Goal: Task Accomplishment & Management: Use online tool/utility

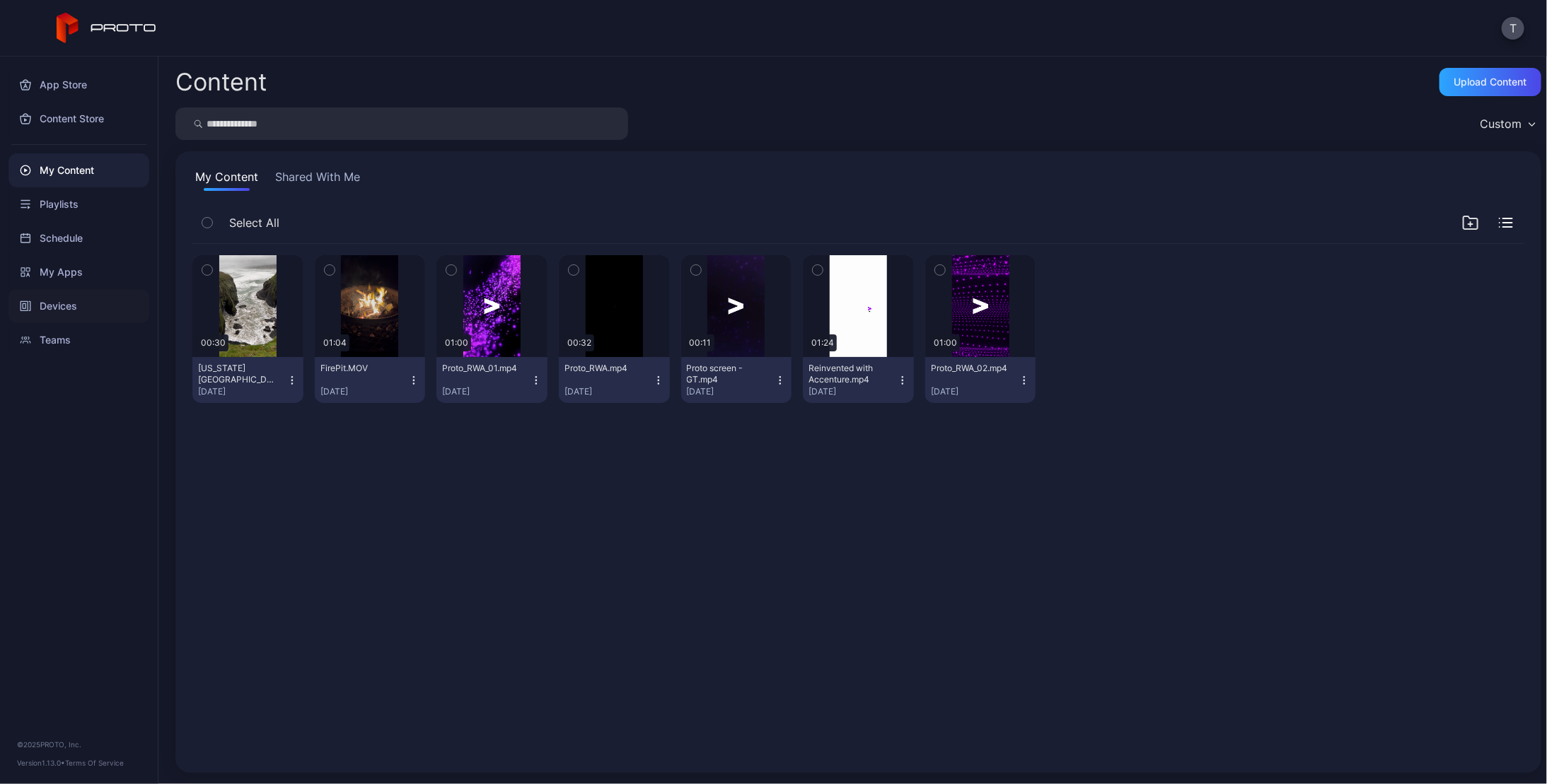
click at [59, 306] on div "Devices" at bounding box center [79, 306] width 141 height 34
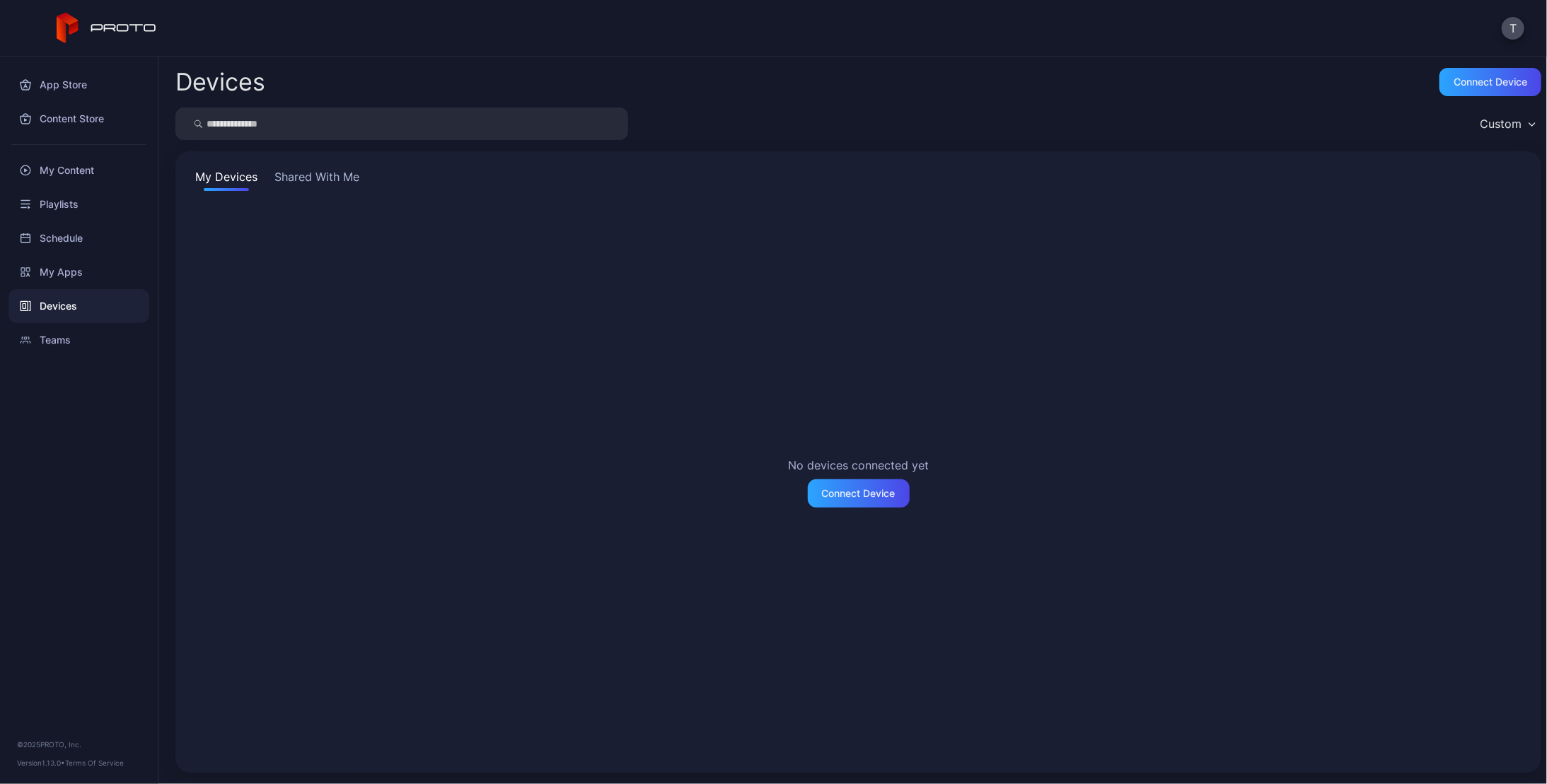
click at [328, 180] on button "Shared With Me" at bounding box center [316, 179] width 90 height 23
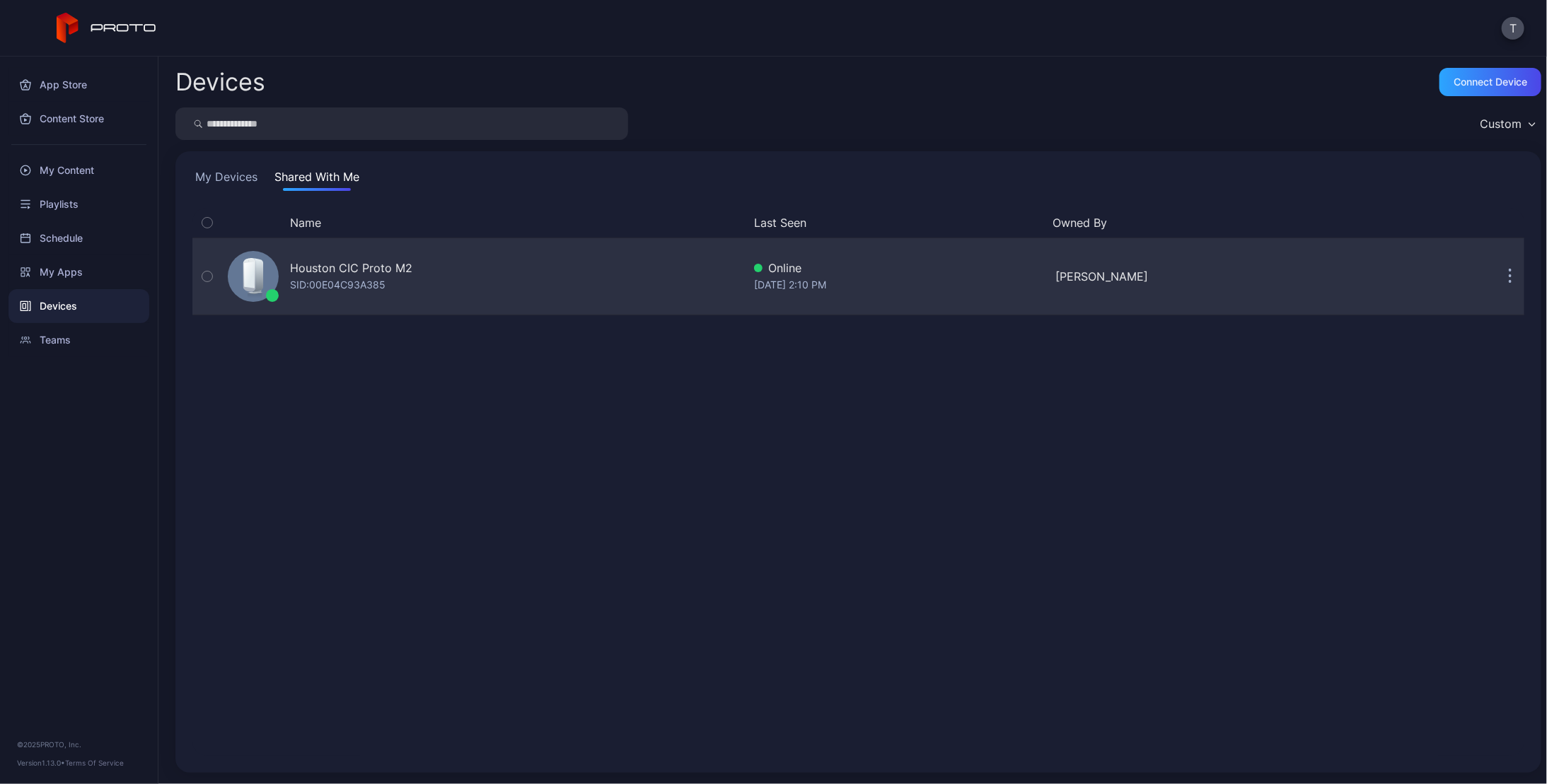
click at [332, 267] on div "Houston CIC Proto M2" at bounding box center [351, 268] width 122 height 17
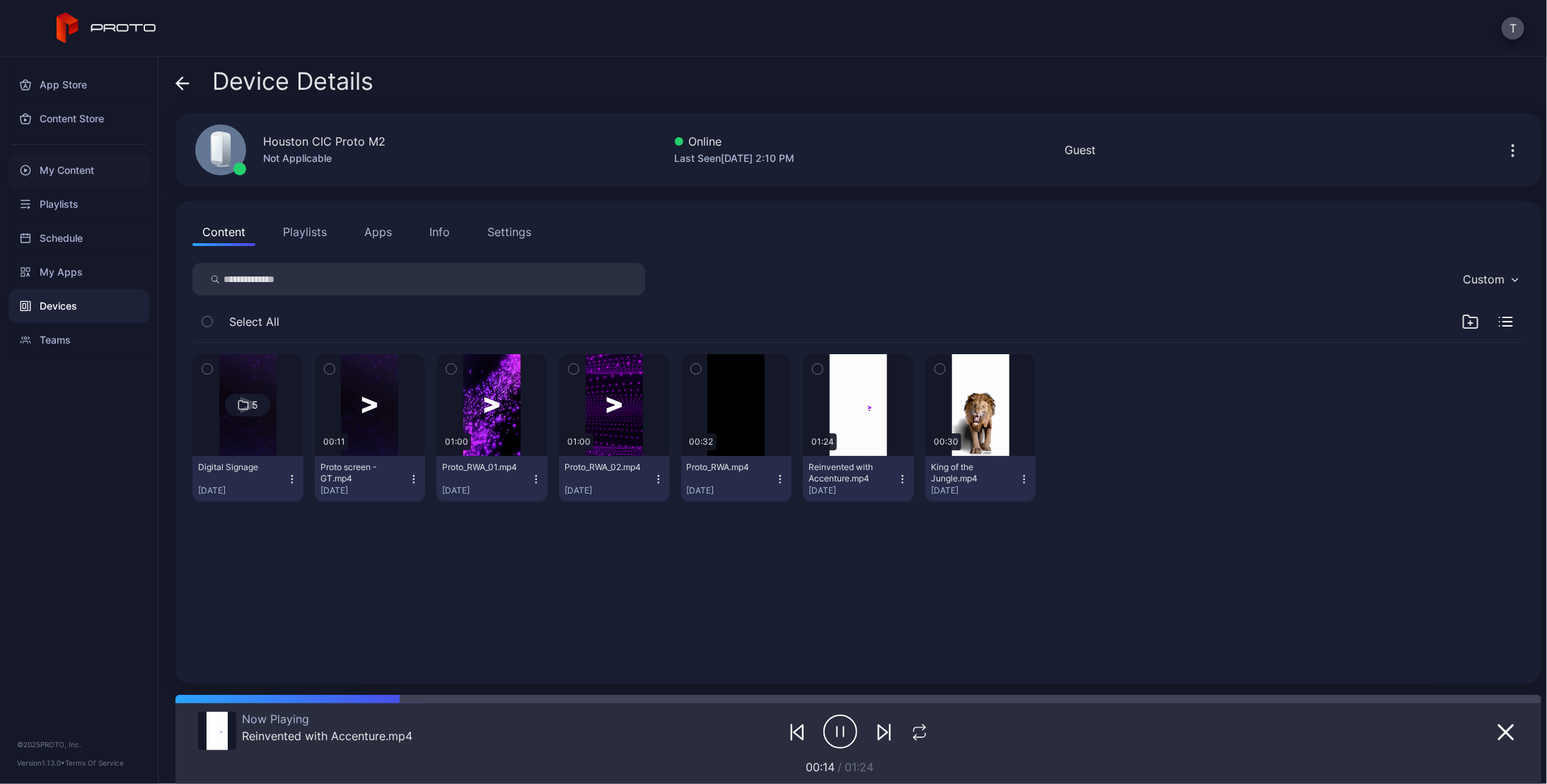
click at [80, 169] on div "My Content" at bounding box center [79, 170] width 141 height 34
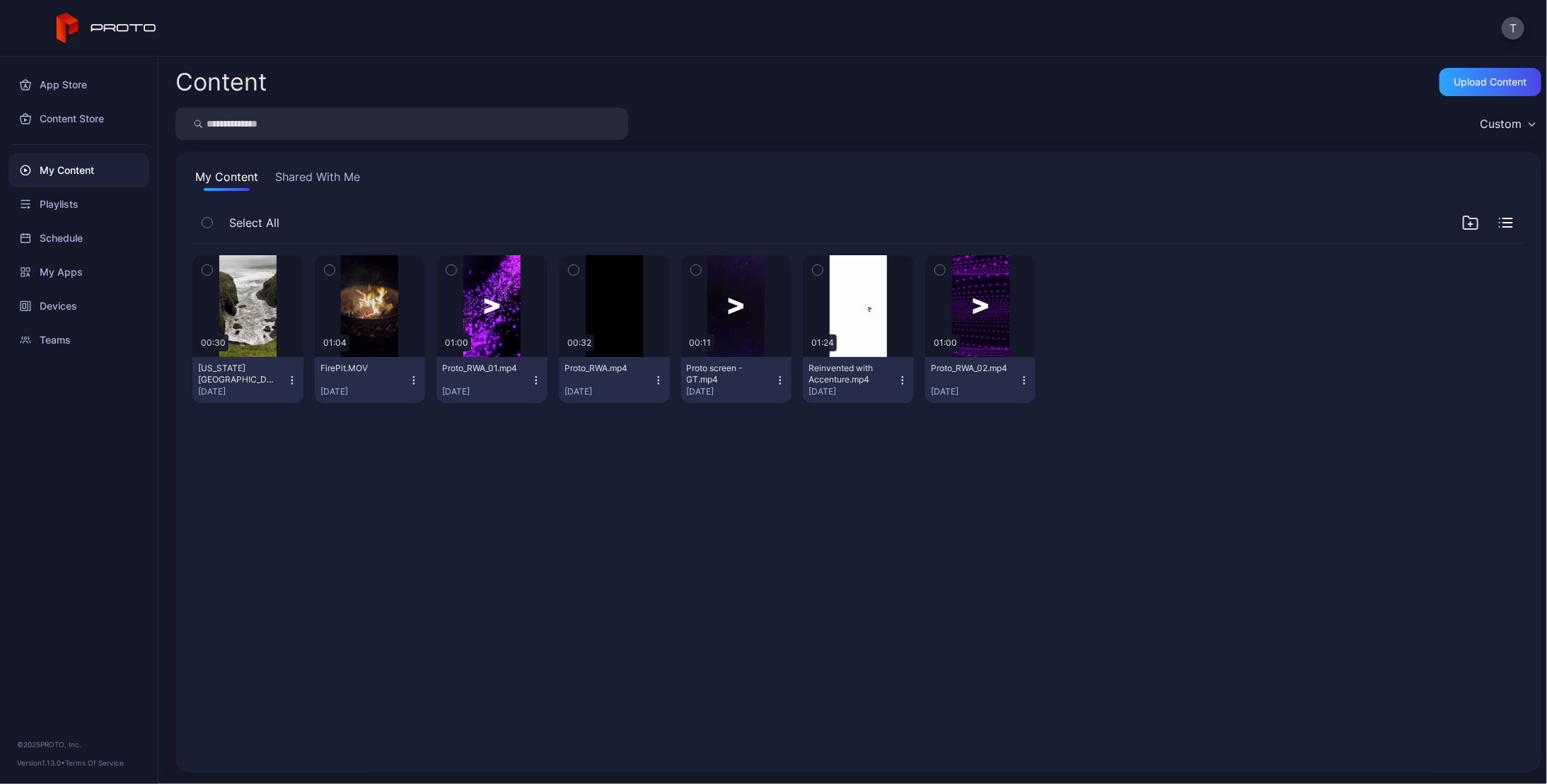
click at [409, 378] on icon "button" at bounding box center [414, 381] width 12 height 12
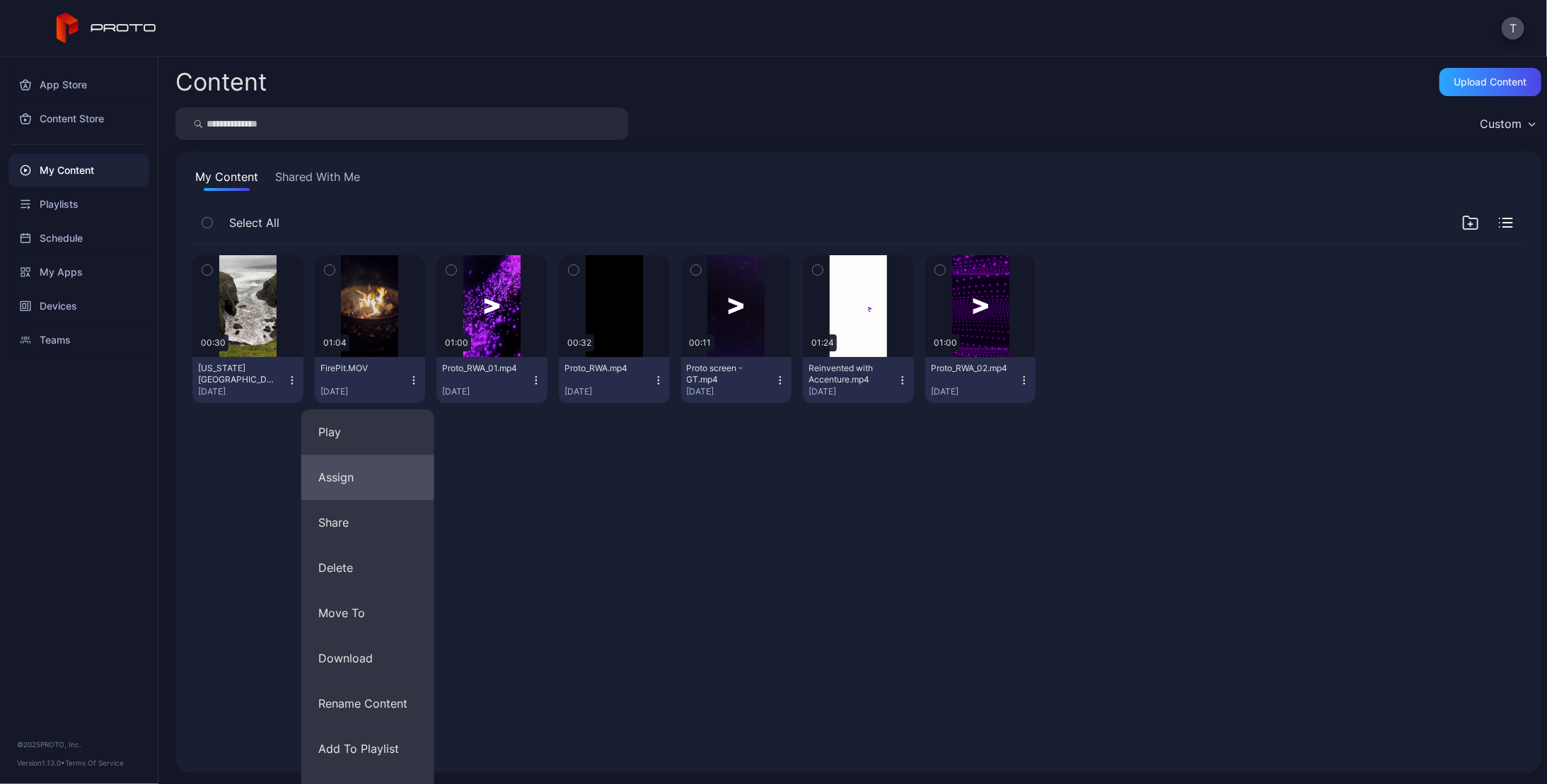
click at [358, 480] on button "Assign" at bounding box center [367, 477] width 133 height 45
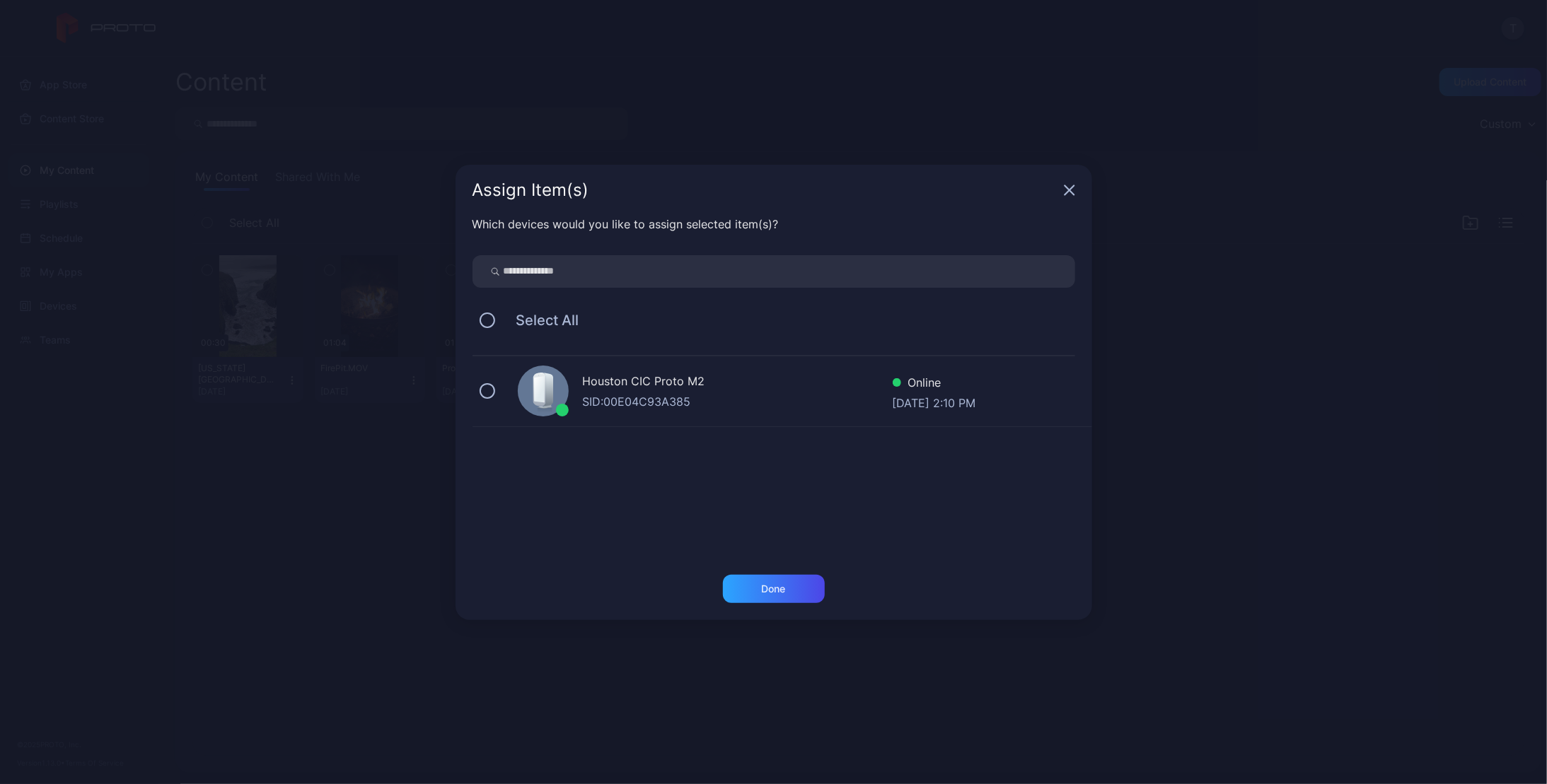
click at [629, 387] on div "Houston CIC Proto M2" at bounding box center [738, 382] width 310 height 21
click at [781, 590] on div "Done" at bounding box center [774, 589] width 24 height 12
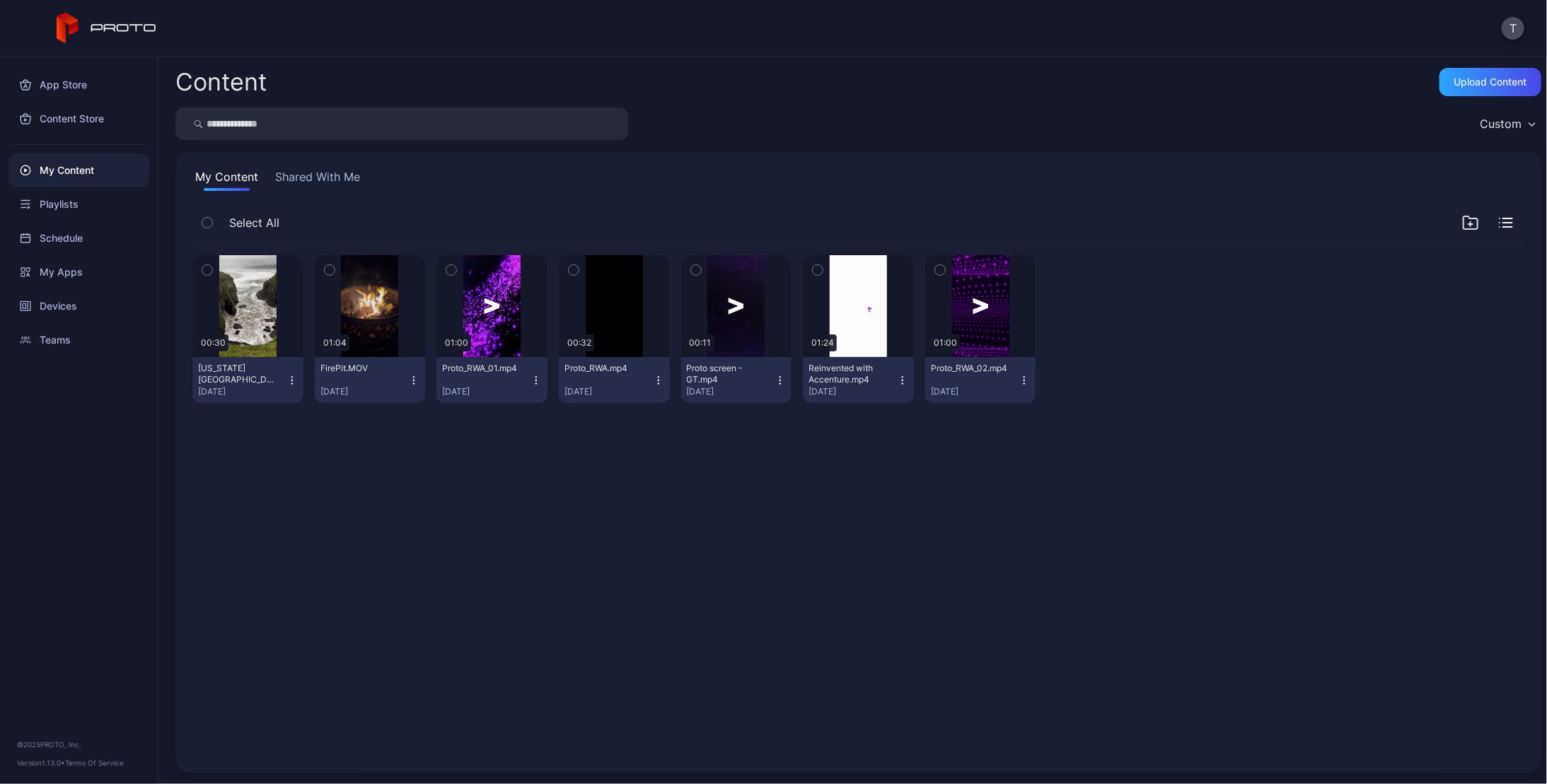
click at [481, 530] on div "Preview 00:30 [US_STATE][GEOGRAPHIC_DATA]MOV [DATE] Preview 01:04 FirePit.MOV […" at bounding box center [858, 500] width 1354 height 535
click at [413, 376] on icon "button" at bounding box center [414, 381] width 12 height 12
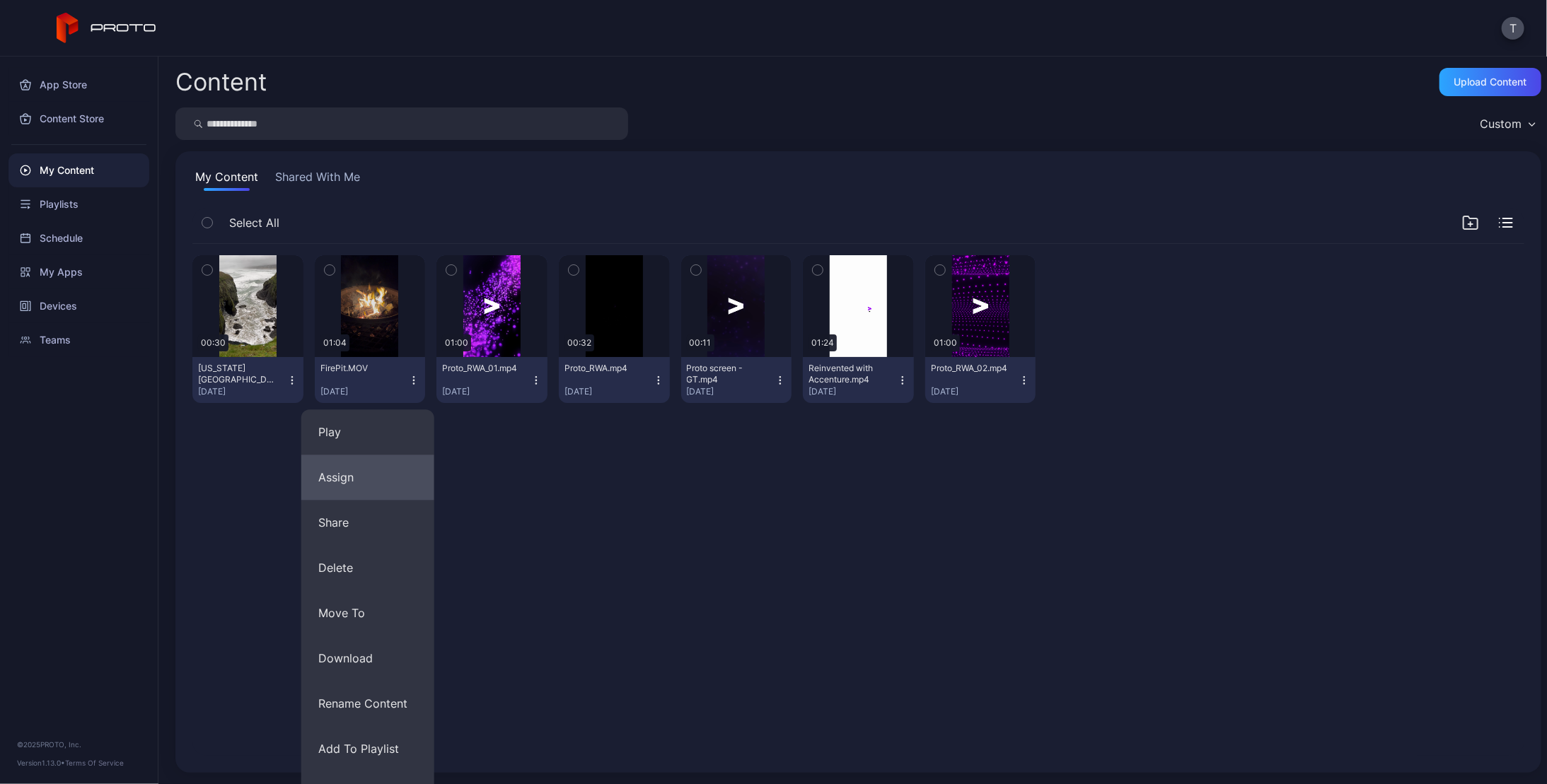
click at [354, 482] on button "Assign" at bounding box center [367, 477] width 133 height 45
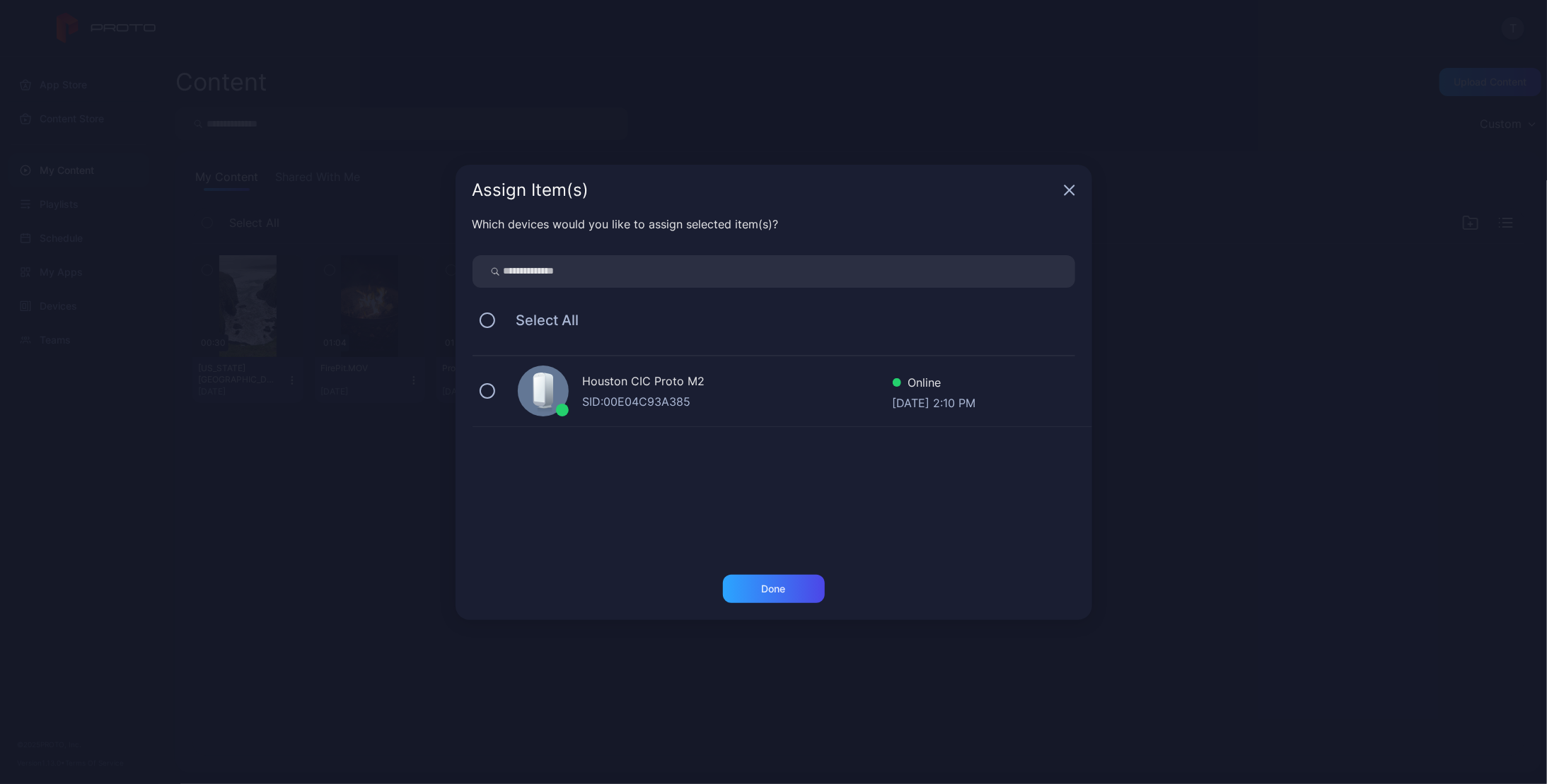
click at [633, 385] on div "Houston CIC Proto M2" at bounding box center [738, 382] width 310 height 21
click at [777, 585] on div "Done" at bounding box center [774, 589] width 24 height 12
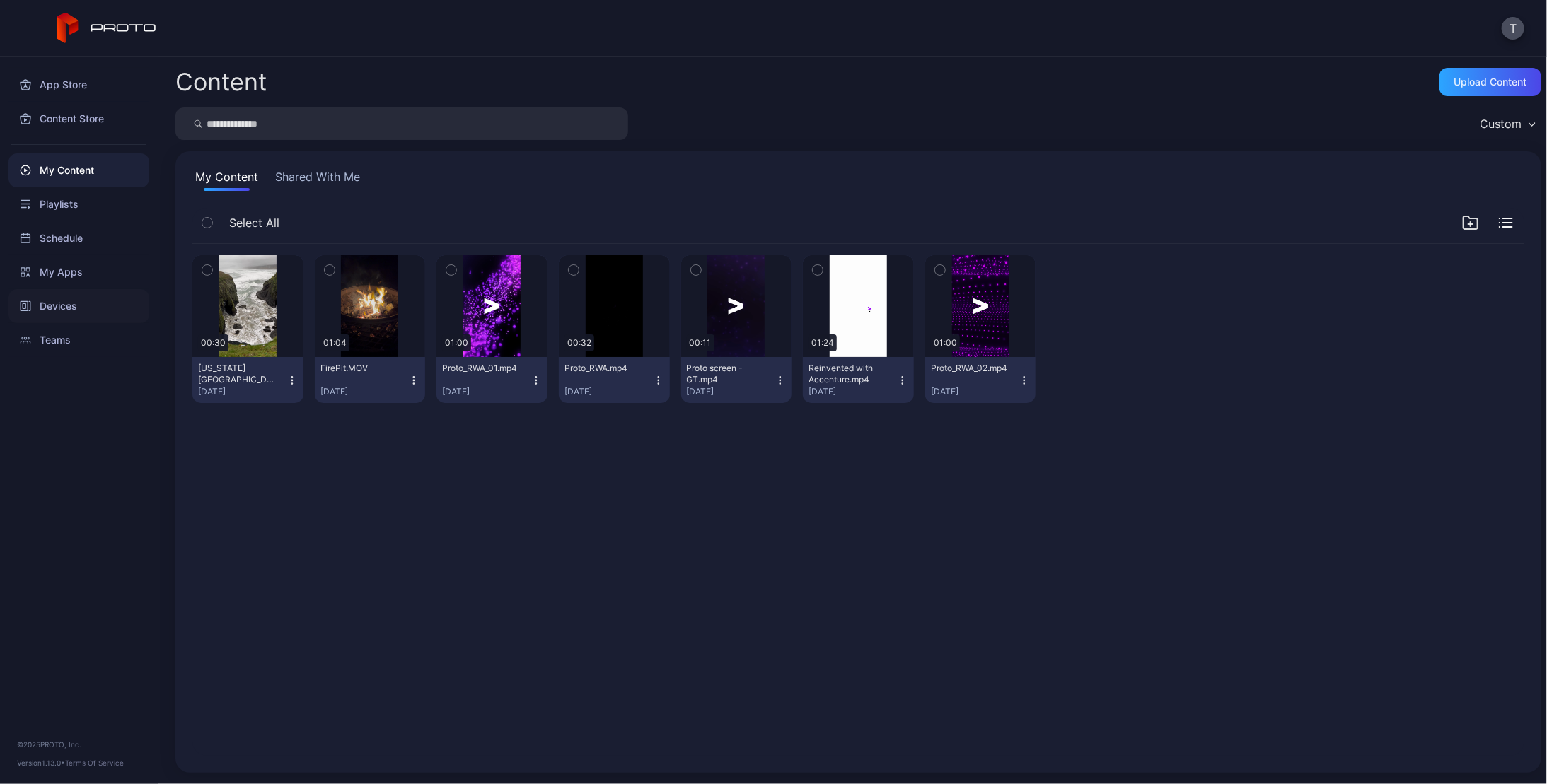
click at [59, 310] on div "Devices" at bounding box center [79, 306] width 141 height 34
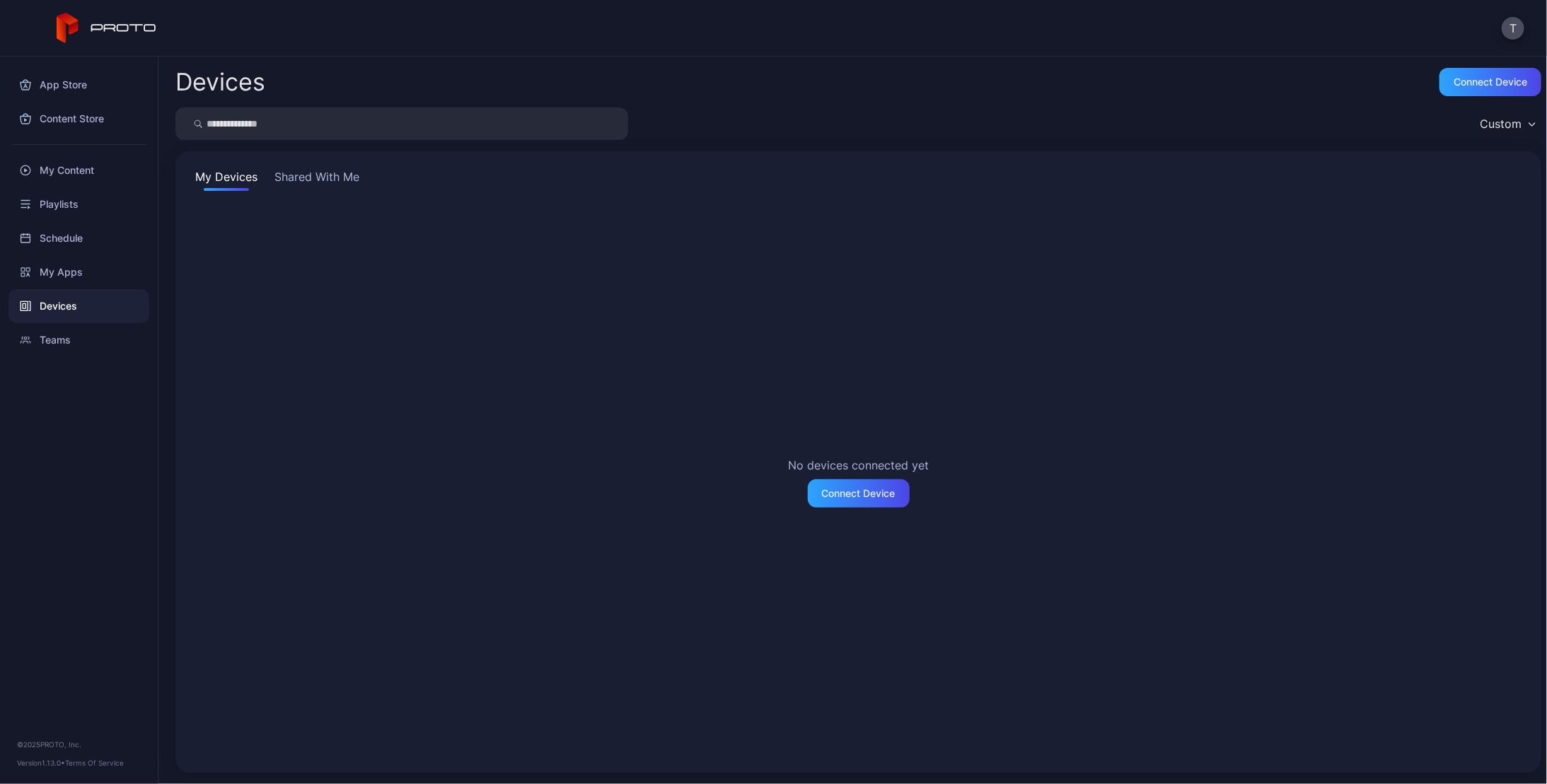
click at [326, 180] on button "Shared With Me" at bounding box center [316, 179] width 90 height 23
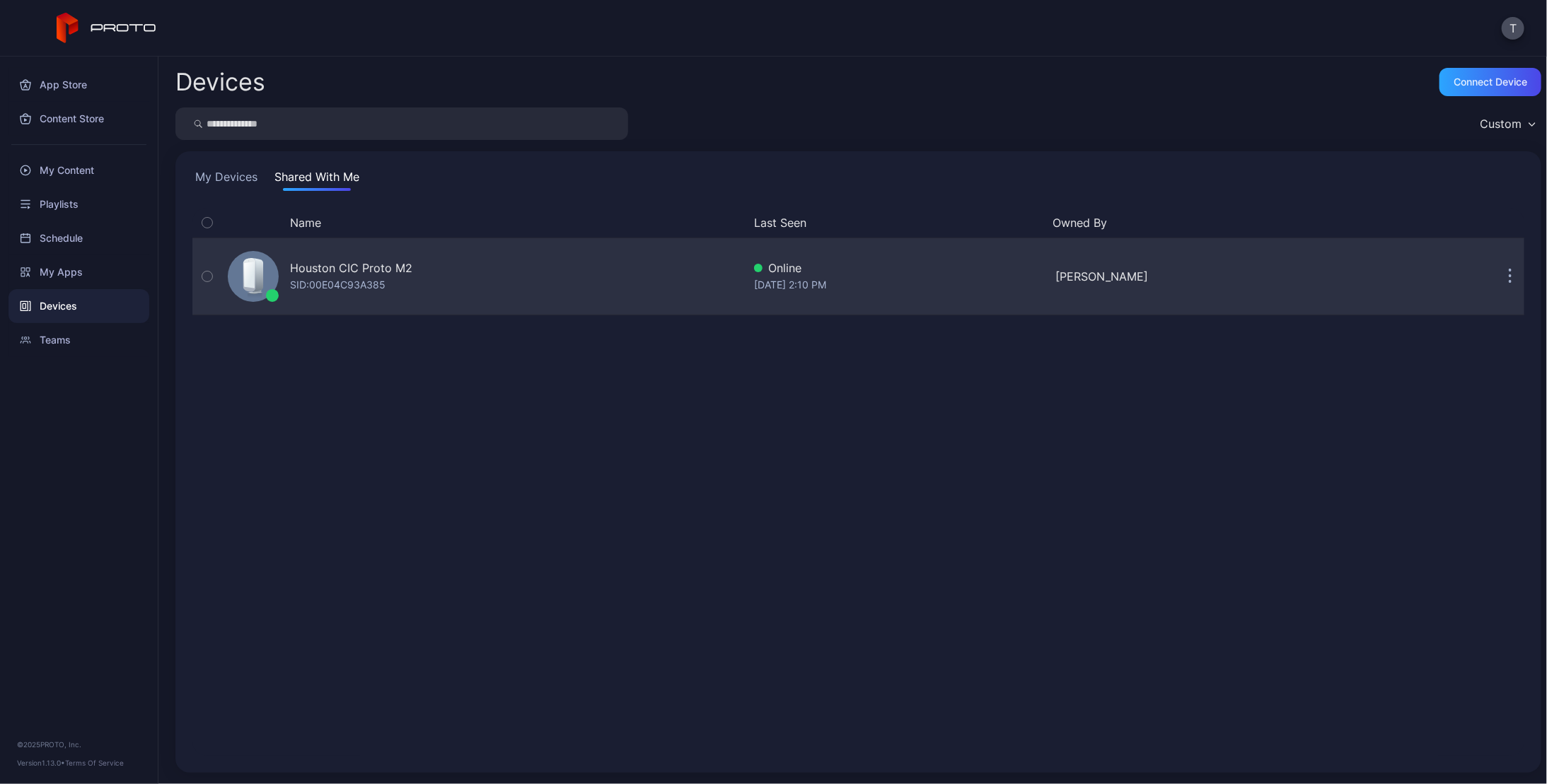
click at [342, 265] on div "Houston CIC Proto M2" at bounding box center [351, 268] width 122 height 17
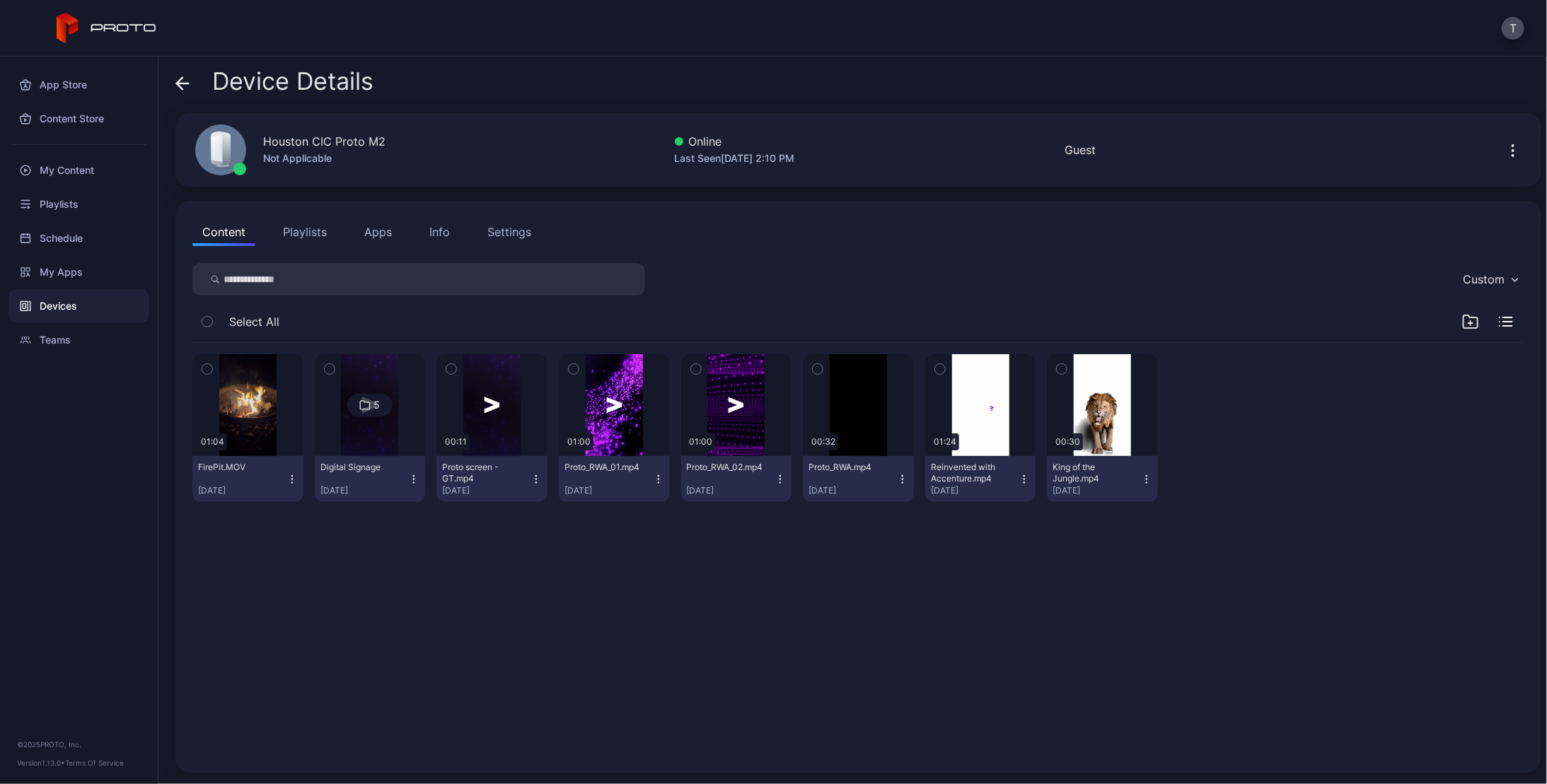
click at [440, 599] on div "01:04 FirePit.MOV [DATE] 5 Digital Signage [DATE] 00:11 Proto screen - GT.mp4 […" at bounding box center [858, 549] width 1354 height 435
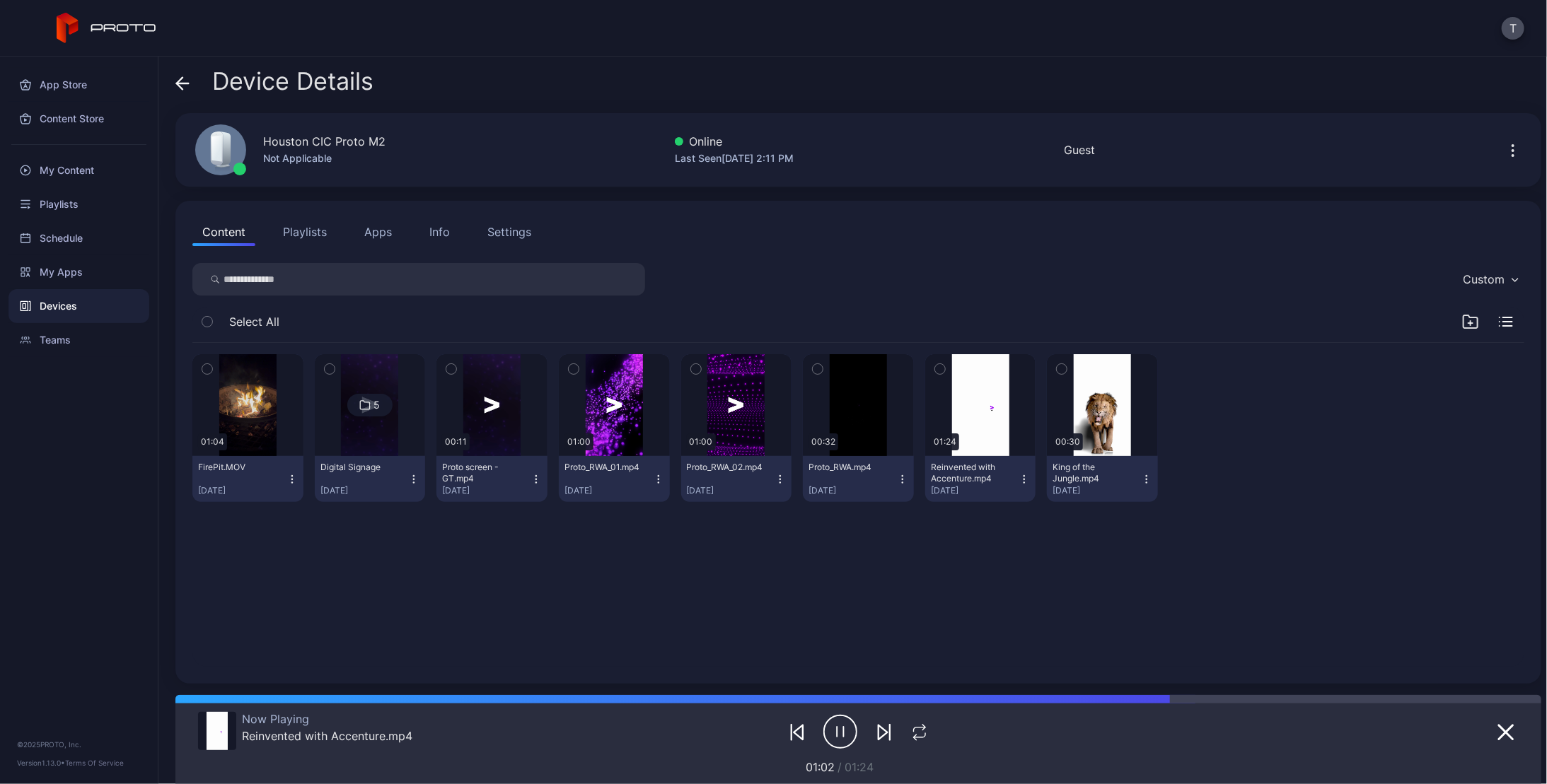
click at [367, 579] on div "01:04 FirePit.MOV [DATE] 5 Digital Signage [DATE] 00:11 Proto screen - GT.mp4 […" at bounding box center [858, 505] width 1354 height 346
click at [83, 168] on div "My Content" at bounding box center [79, 170] width 141 height 34
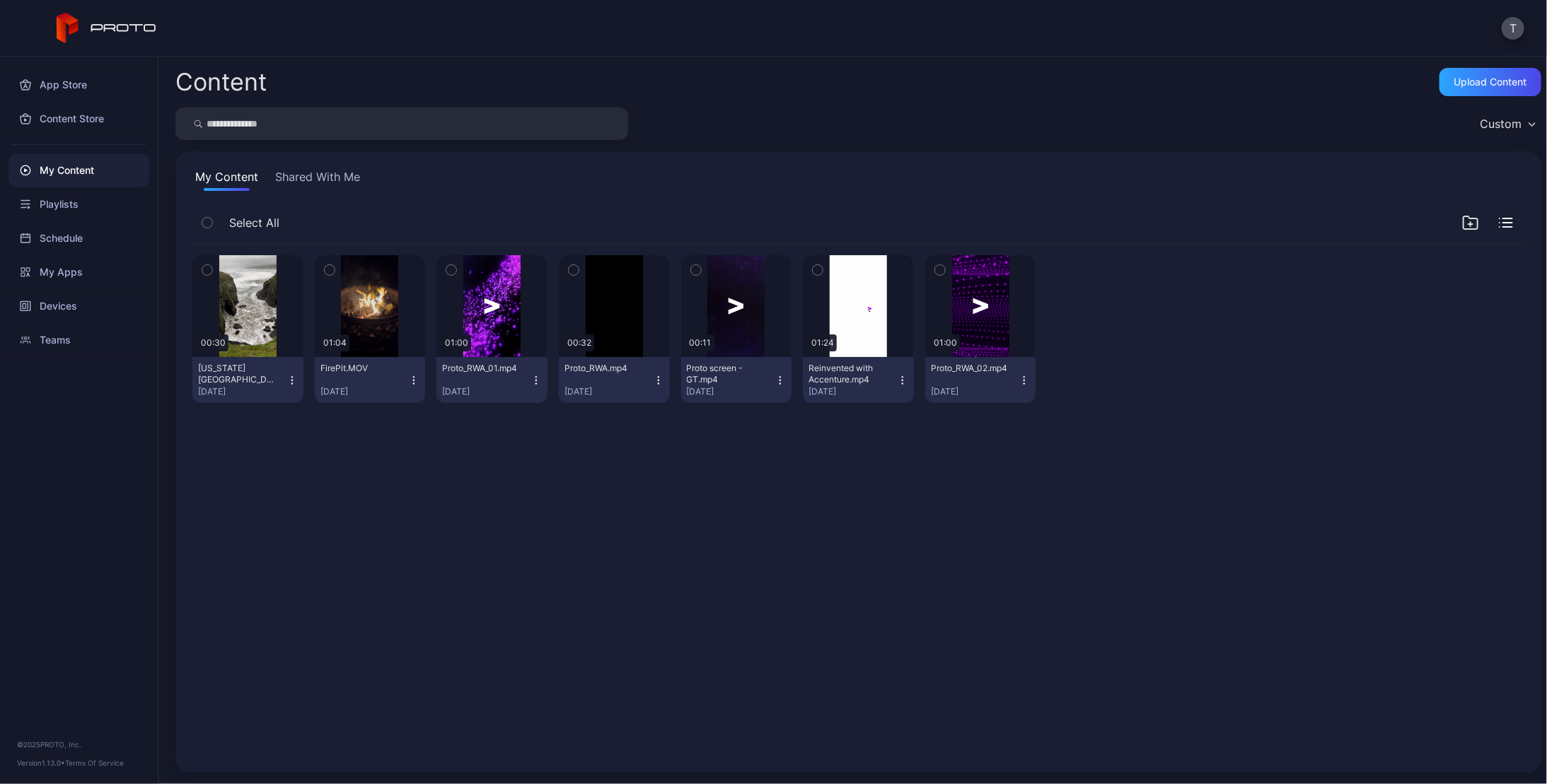
click at [291, 376] on icon "button" at bounding box center [291, 376] width 1 height 1
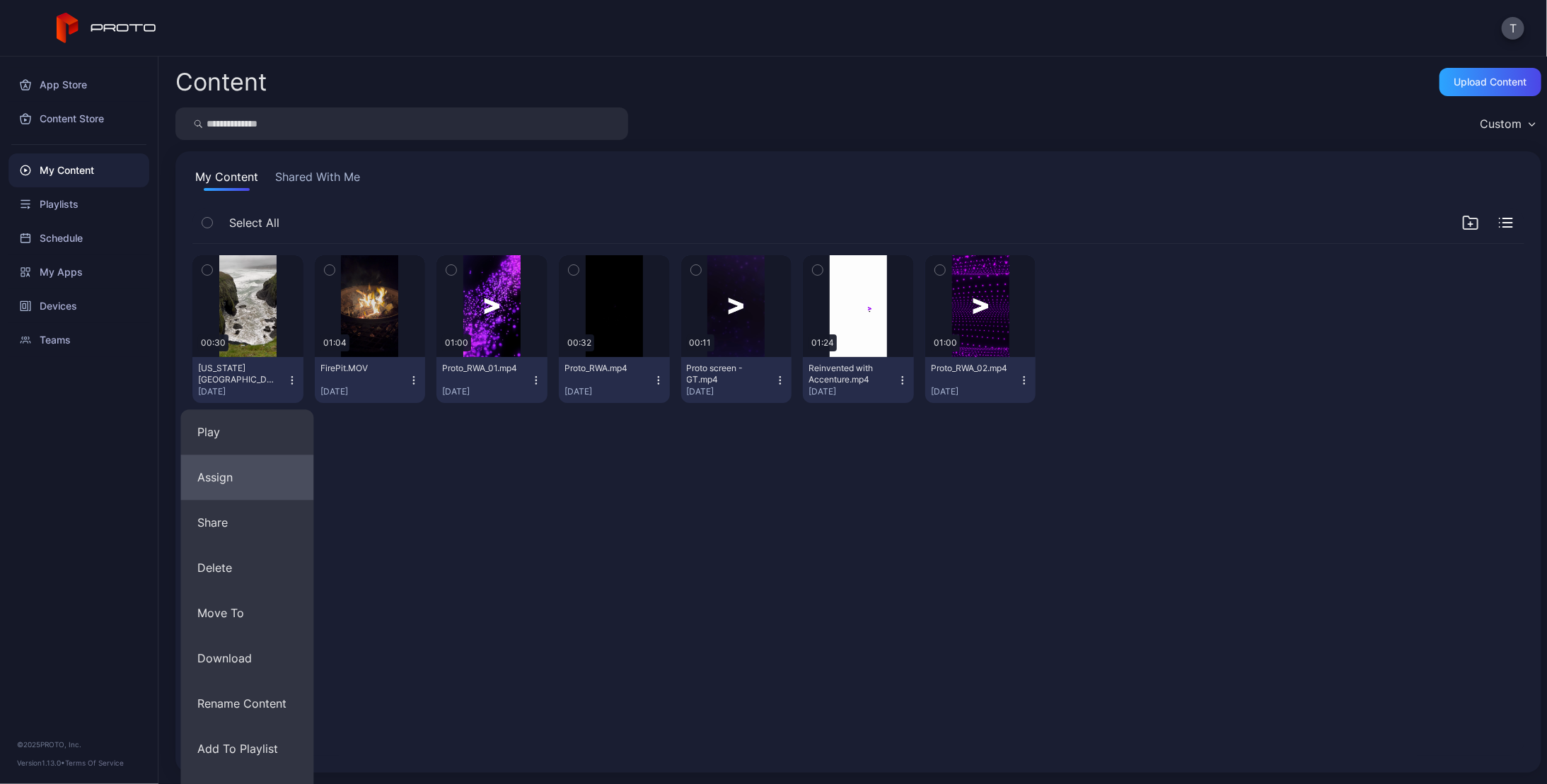
click at [225, 475] on button "Assign" at bounding box center [246, 477] width 133 height 45
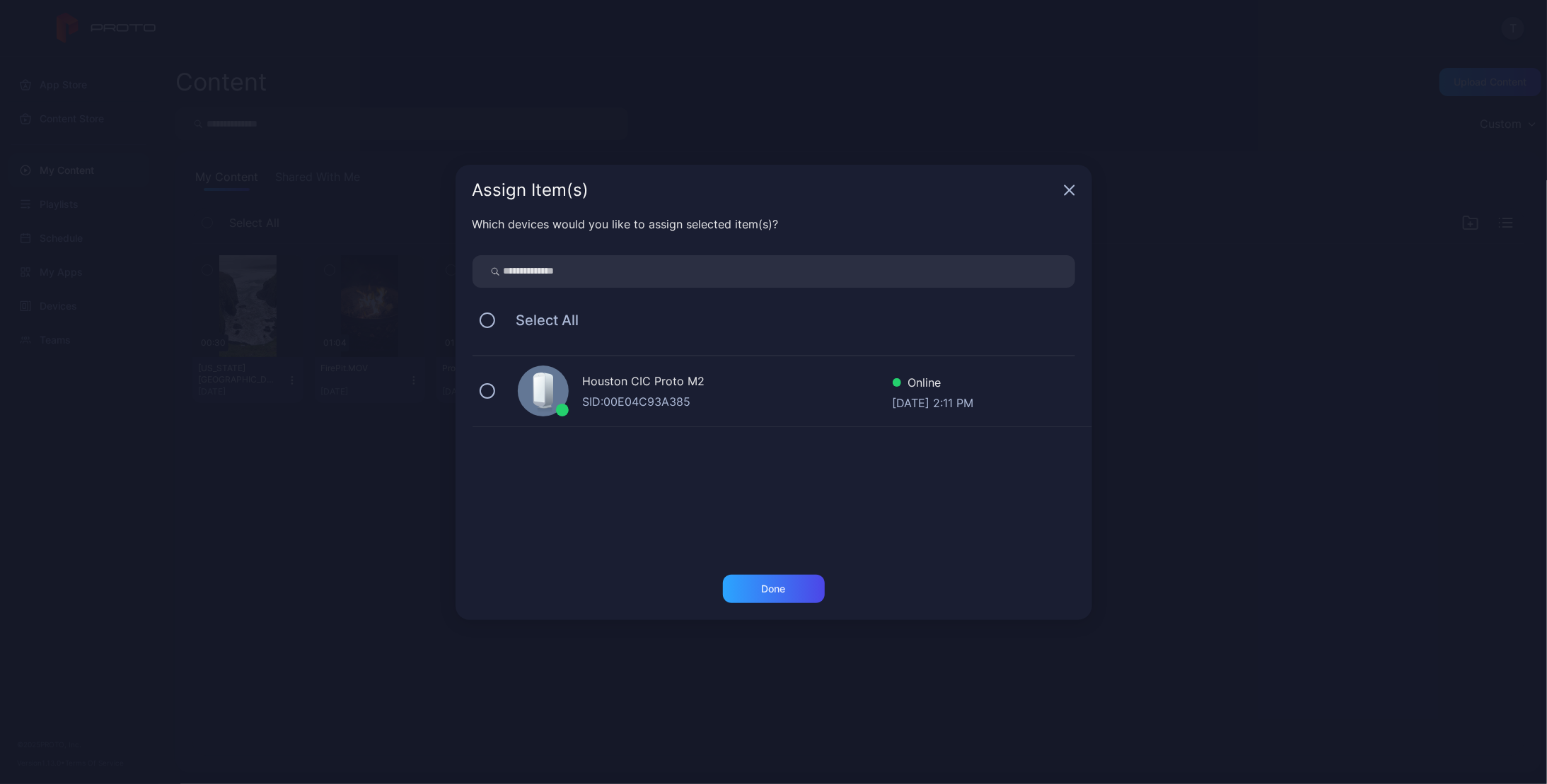
click at [671, 382] on div "Houston CIC Proto M2" at bounding box center [738, 382] width 310 height 21
click at [774, 585] on div "Done" at bounding box center [774, 589] width 24 height 12
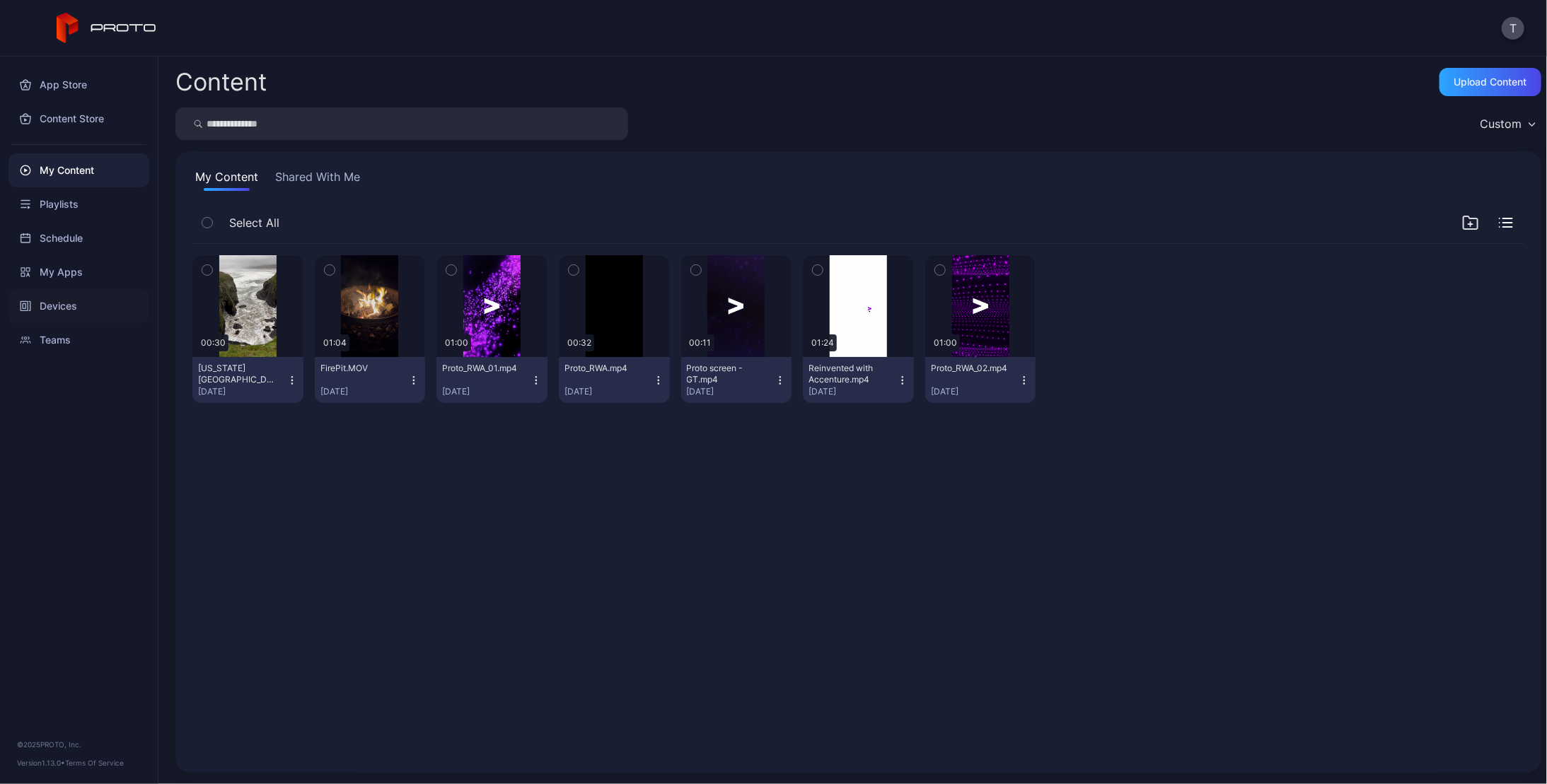
click at [60, 304] on div "Devices" at bounding box center [79, 306] width 141 height 34
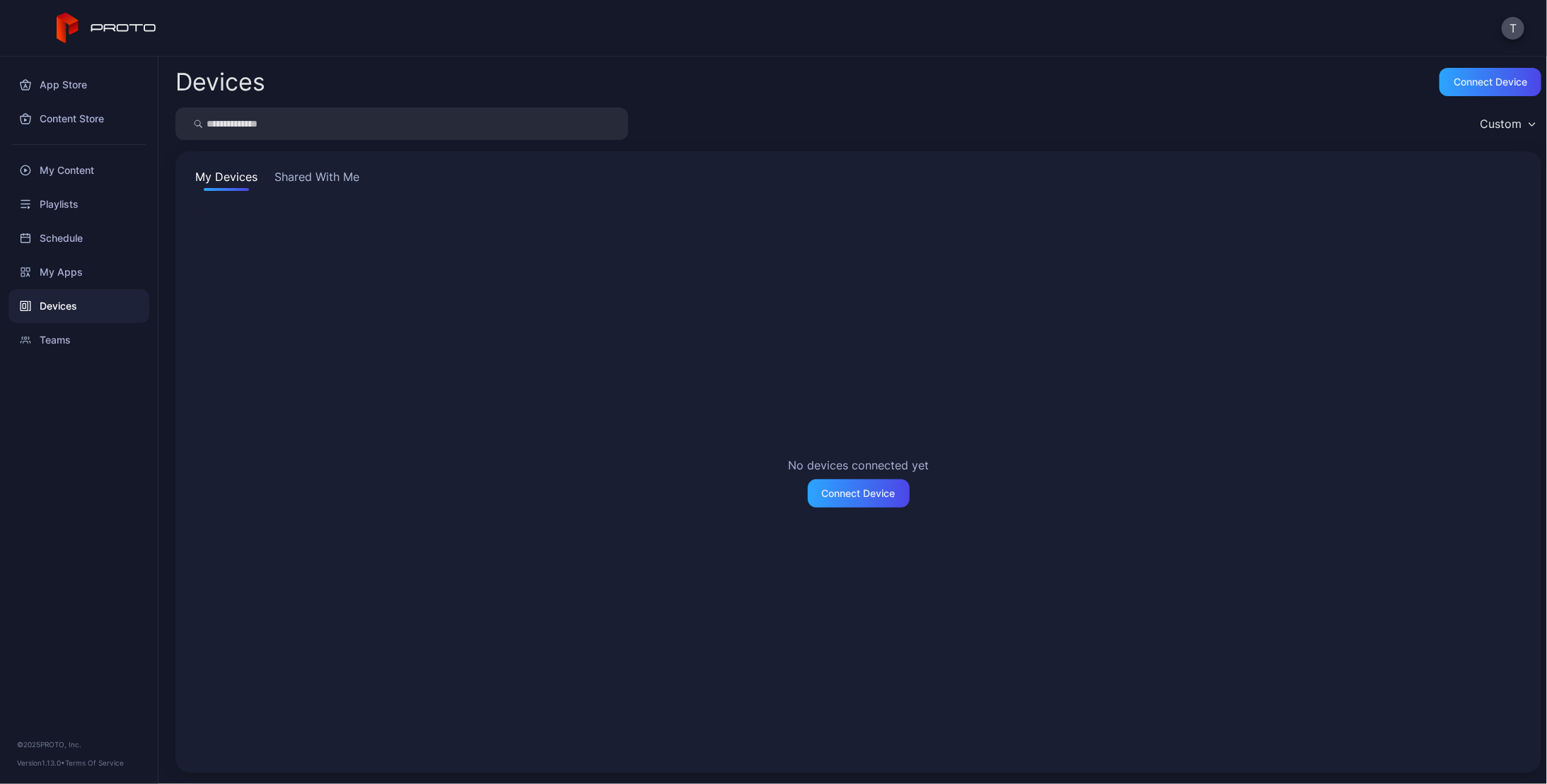
click at [322, 178] on button "Shared With Me" at bounding box center [316, 179] width 90 height 23
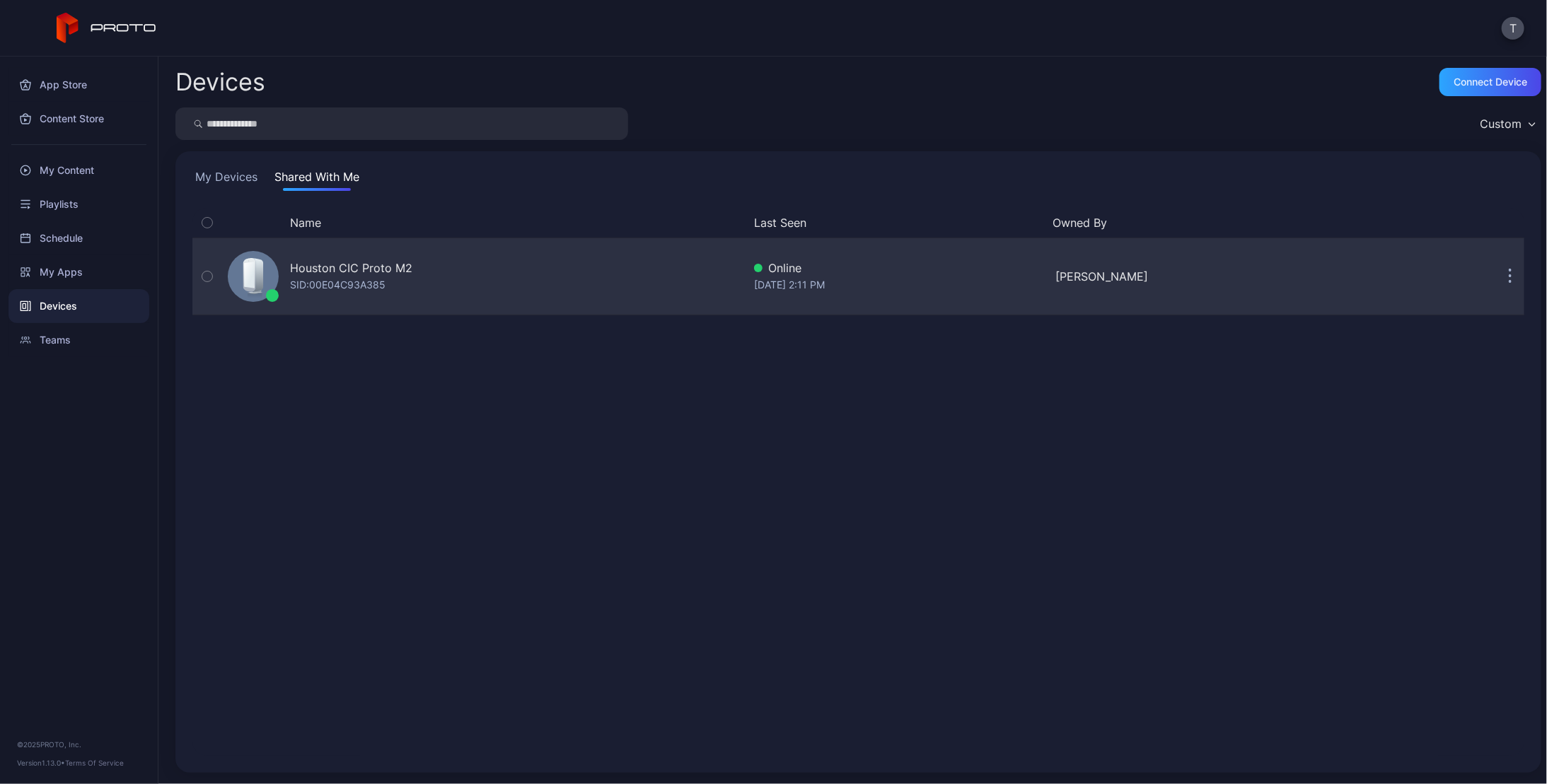
click at [357, 270] on div "Houston CIC Proto M2" at bounding box center [351, 268] width 122 height 17
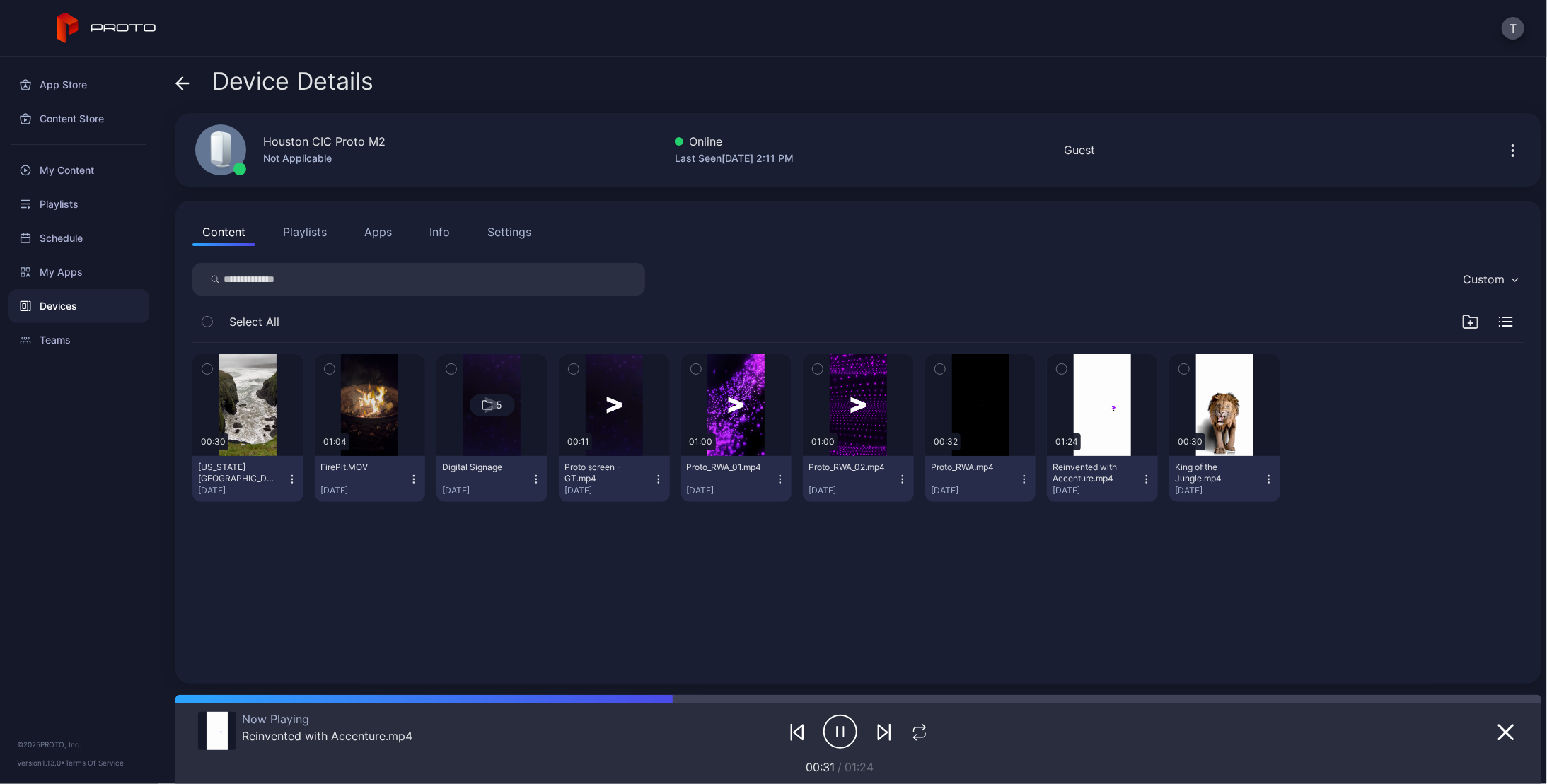
click at [724, 588] on div "00:30 [US_STATE][GEOGRAPHIC_DATA]MOV [DATE] 01:04 FirePit.MOV [DATE] 5 Digital …" at bounding box center [858, 505] width 1354 height 346
